Goal: Task Accomplishment & Management: Manage account settings

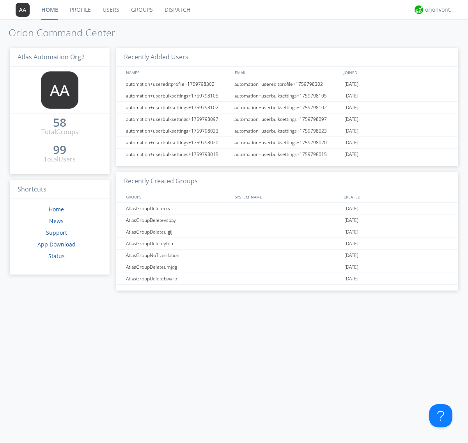
click at [141, 10] on link "Groups" at bounding box center [142, 10] width 34 height 20
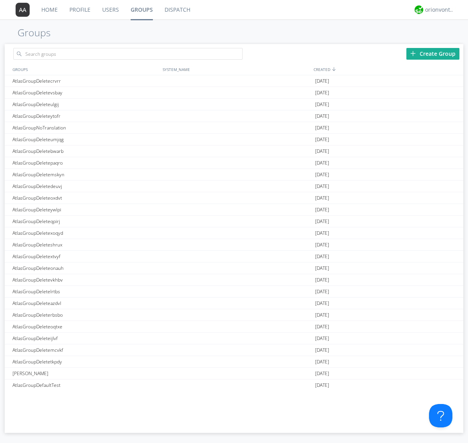
click at [433, 53] on div "Create Group" at bounding box center [432, 54] width 53 height 12
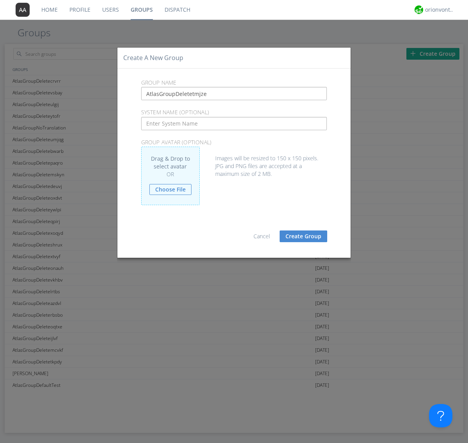
type input "AtlasGroupDeletetmjze"
click at [303, 236] on button "Create Group" at bounding box center [304, 237] width 48 height 12
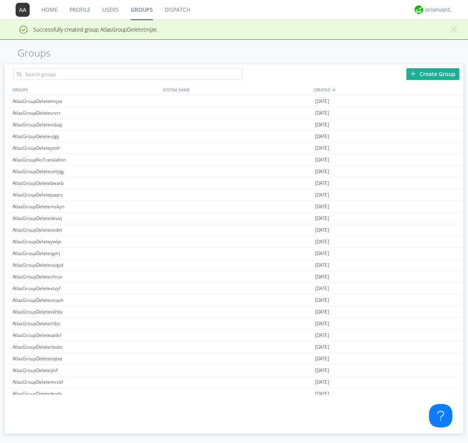
click at [141, 10] on link "Groups" at bounding box center [142, 10] width 34 height 20
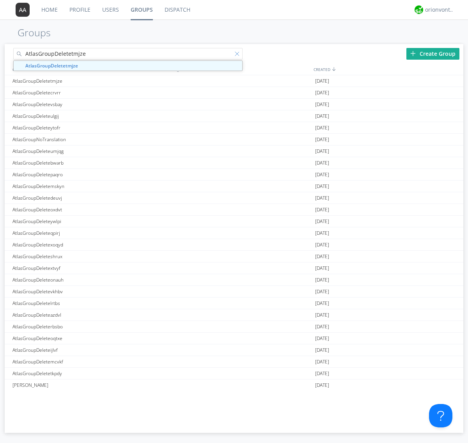
type input "AtlasGroupDeletetmjze"
click at [239, 55] on div at bounding box center [239, 55] width 8 height 8
type input "AtlasGroupDeletetmjze"
click at [85, 81] on div "AtlasGroupDeletetmjze" at bounding box center [86, 80] width 150 height 11
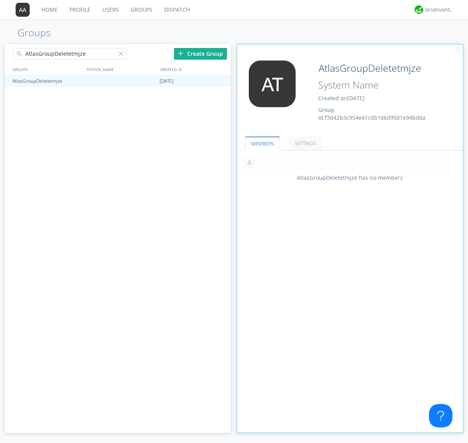
click at [350, 162] on input "text" at bounding box center [350, 162] width 215 height 12
type input "automation+atlas0005+org2"
click at [348, 162] on input "text" at bounding box center [350, 162] width 215 height 12
type input "automation+atlas0004+org2"
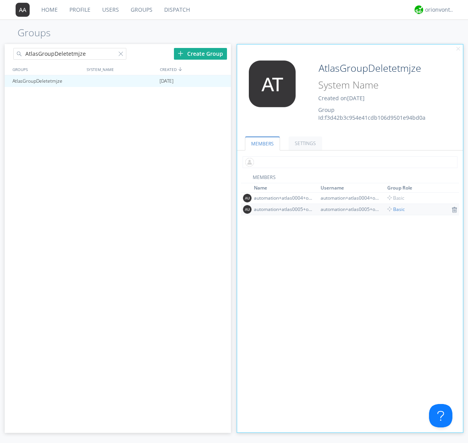
click at [348, 162] on input "text" at bounding box center [350, 162] width 215 height 12
click at [394, 209] on span "Basic" at bounding box center [396, 209] width 18 height 7
click at [348, 162] on input "text" at bounding box center [350, 162] width 215 height 12
click at [394, 198] on span "Basic" at bounding box center [396, 198] width 18 height 7
click at [221, 81] on div at bounding box center [221, 81] width 8 height 6
